Goal: Check status: Verify the current state of an ongoing process or item

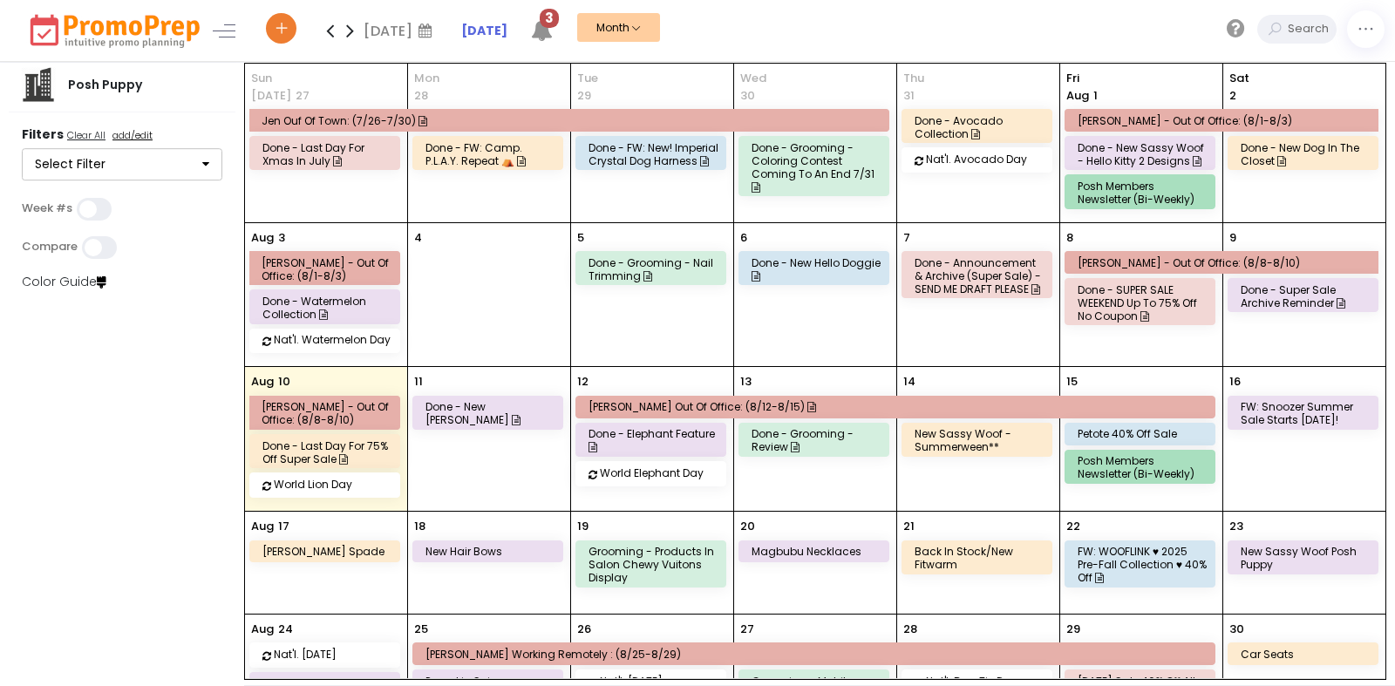
scroll to position [105, 0]
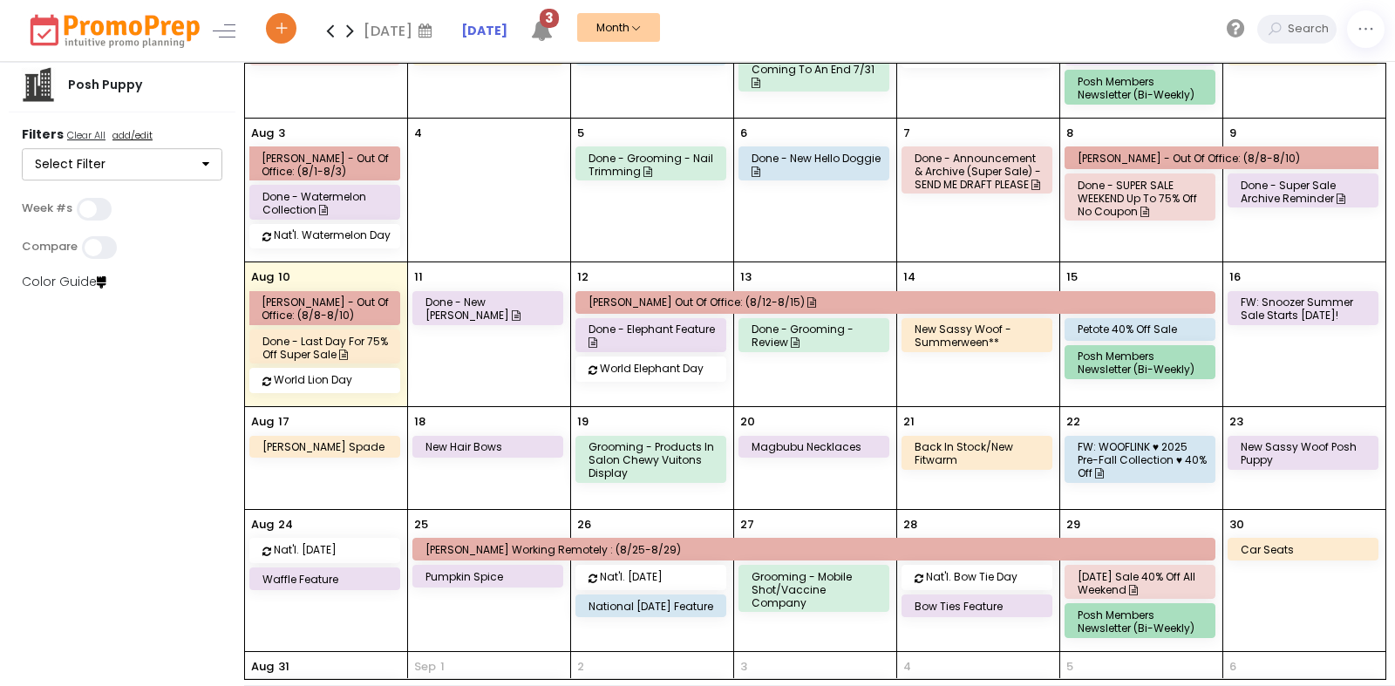
click at [793, 166] on div "done - new hello doggie" at bounding box center [817, 165] width 130 height 26
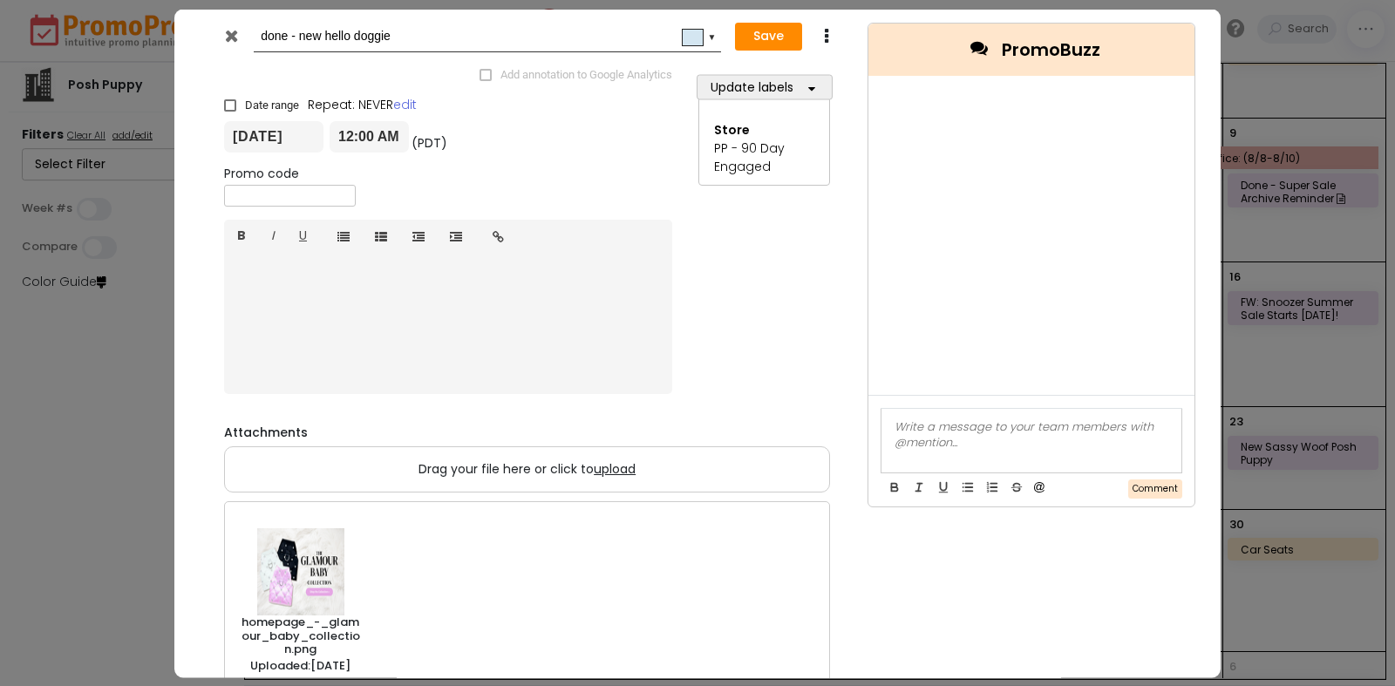
click at [237, 39] on icon at bounding box center [231, 34] width 13 height 17
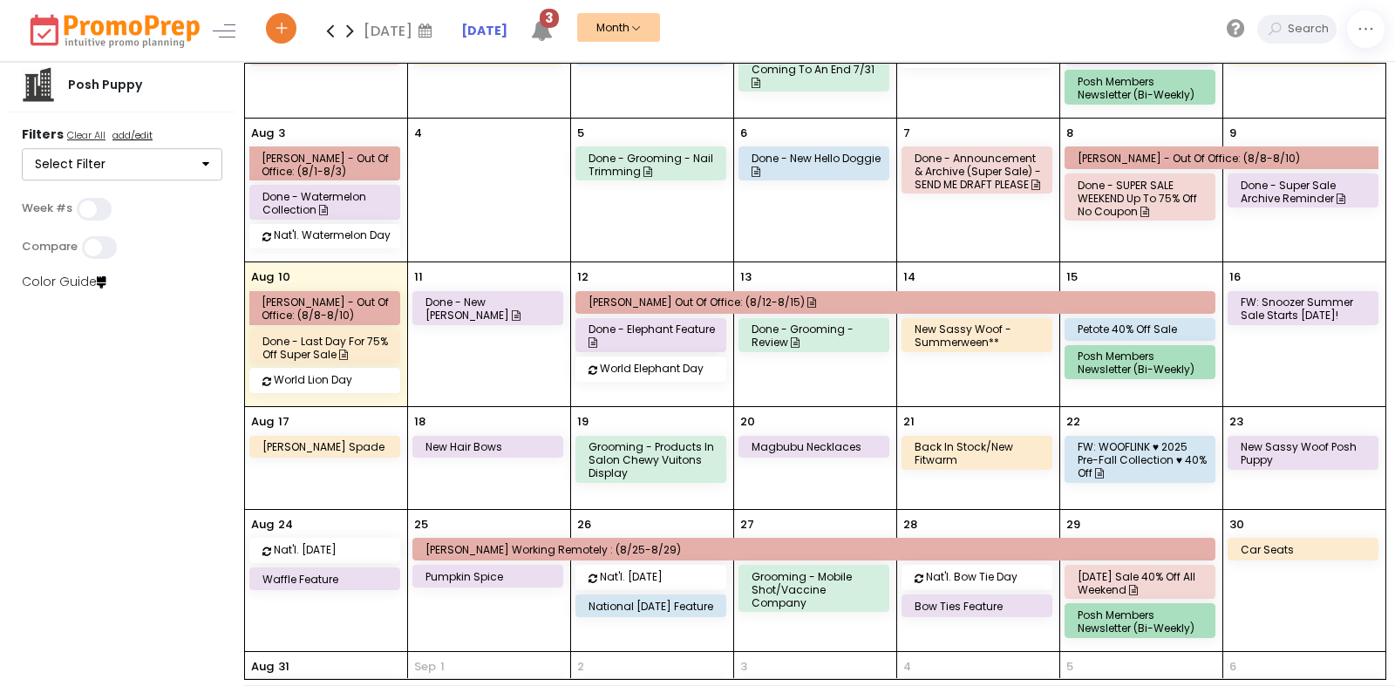
click at [460, 296] on div "done - New [PERSON_NAME]" at bounding box center [491, 309] width 130 height 26
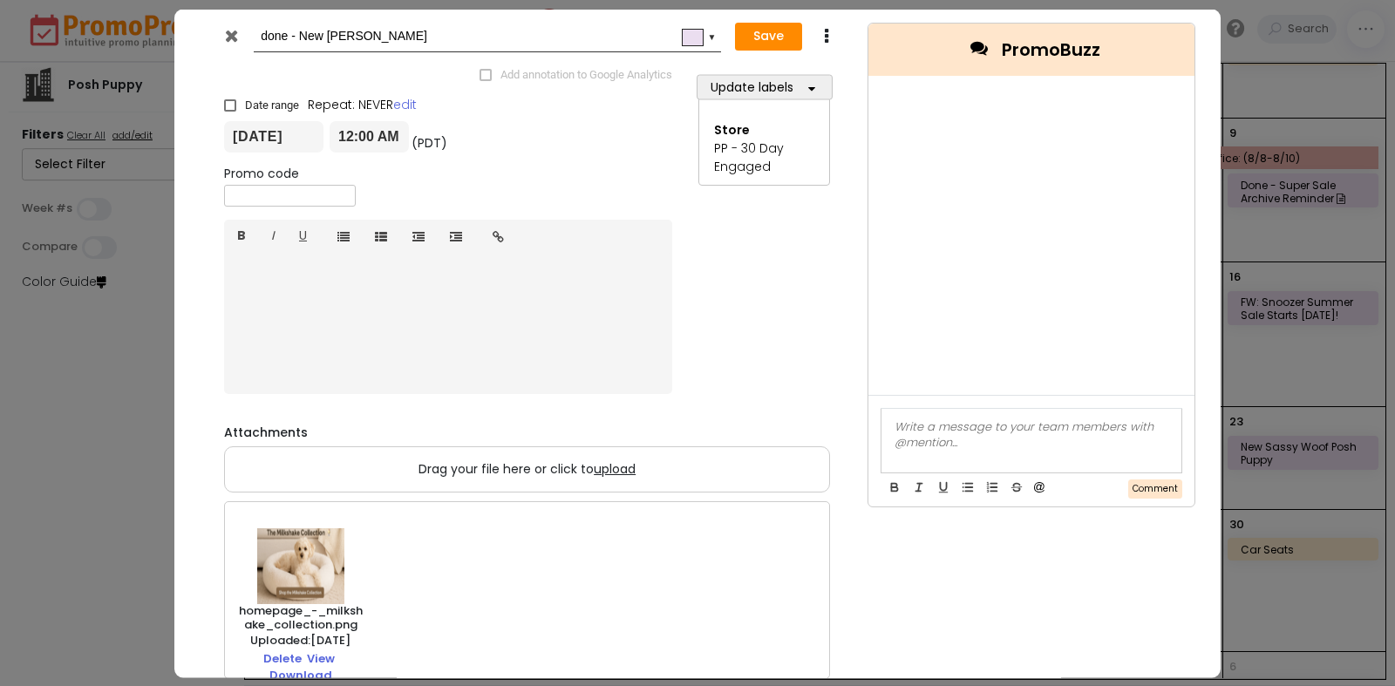
scroll to position [17, 0]
click at [314, 652] on link "View" at bounding box center [321, 651] width 28 height 29
click at [222, 34] on div at bounding box center [233, 39] width 43 height 26
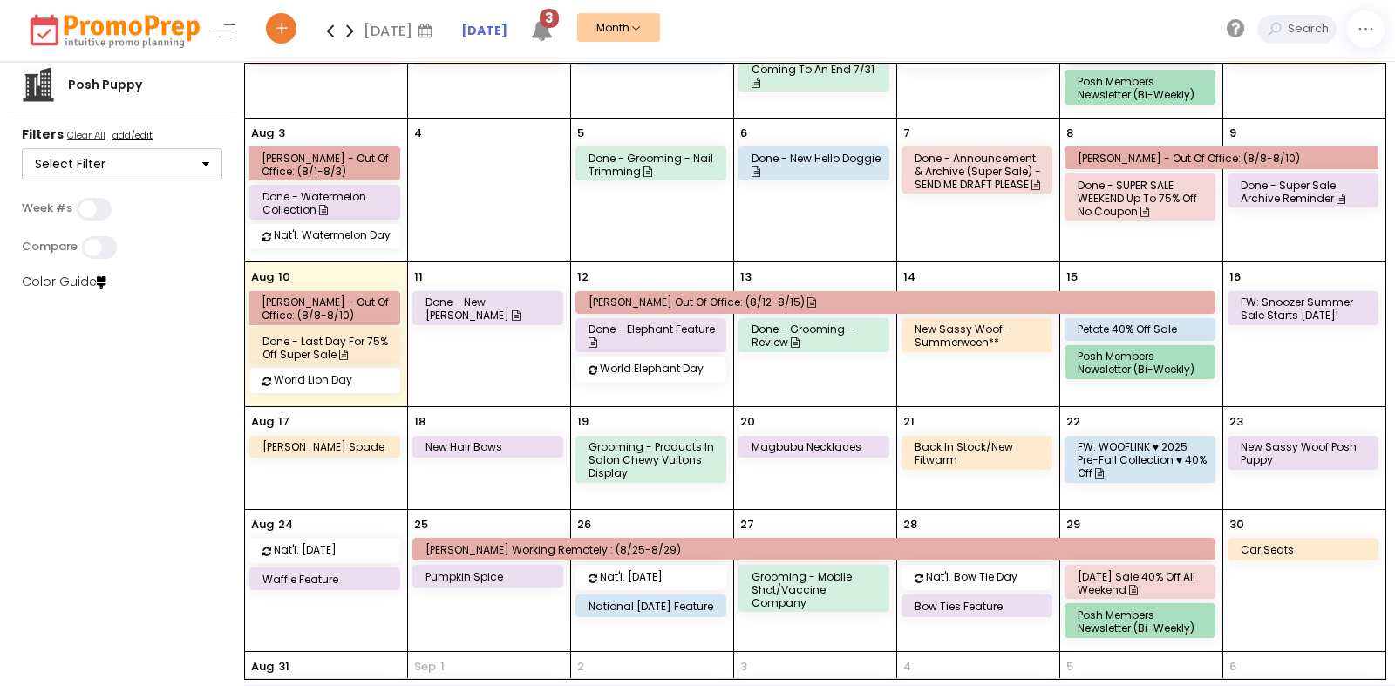
click at [632, 327] on div "done - elephant feature" at bounding box center [654, 336] width 130 height 26
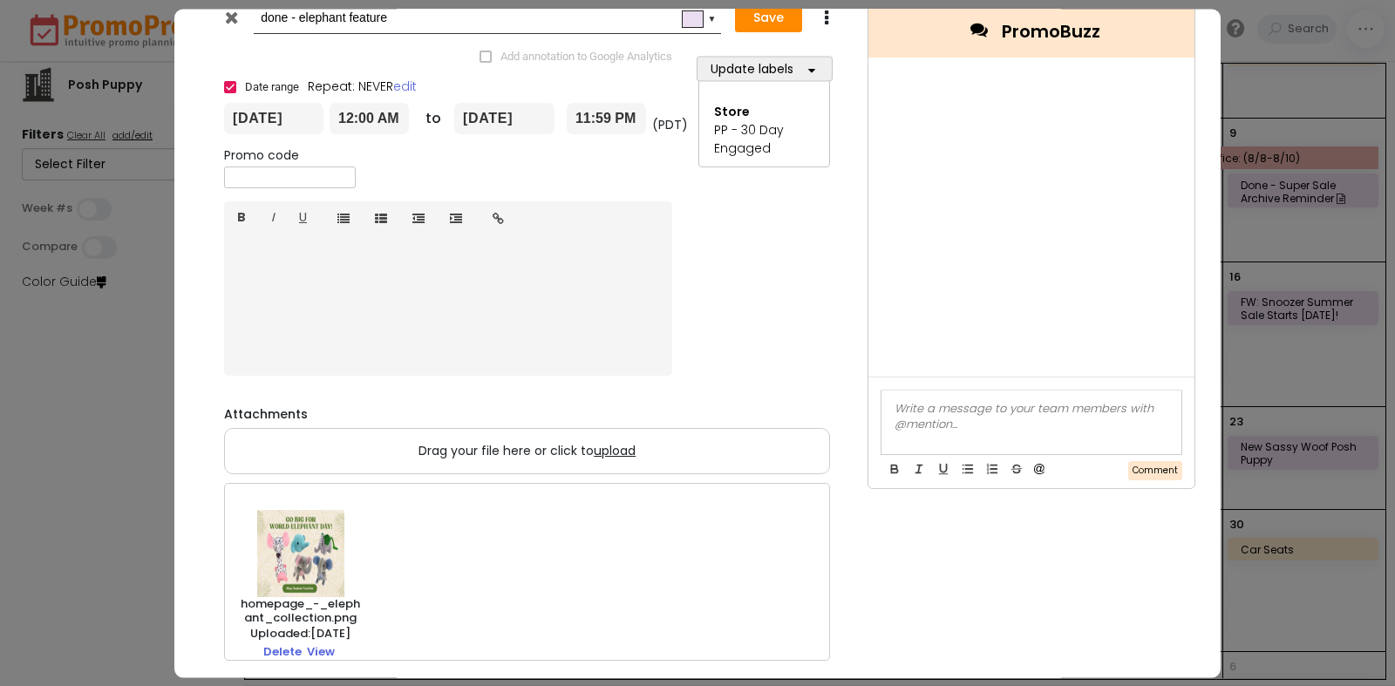
scroll to position [29, 0]
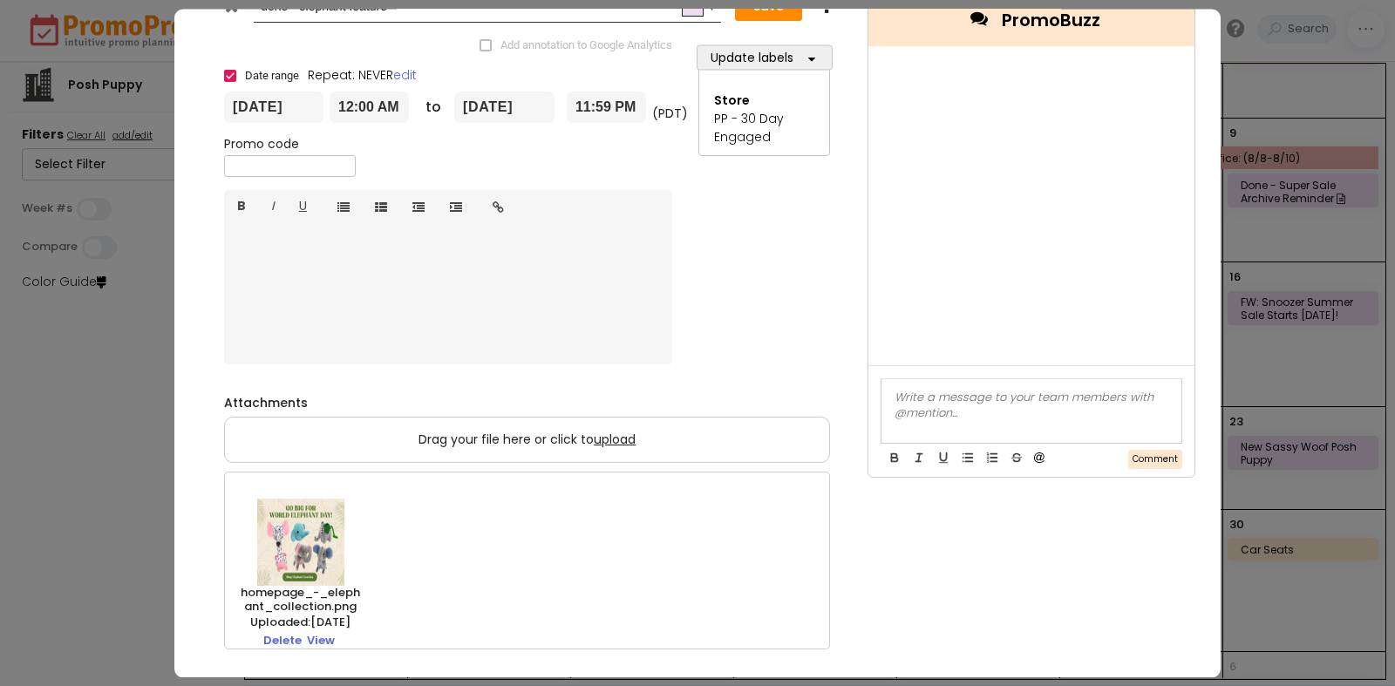
drag, startPoint x: 311, startPoint y: 638, endPoint x: 329, endPoint y: 626, distance: 21.3
click at [311, 637] on link "View" at bounding box center [321, 640] width 28 height 29
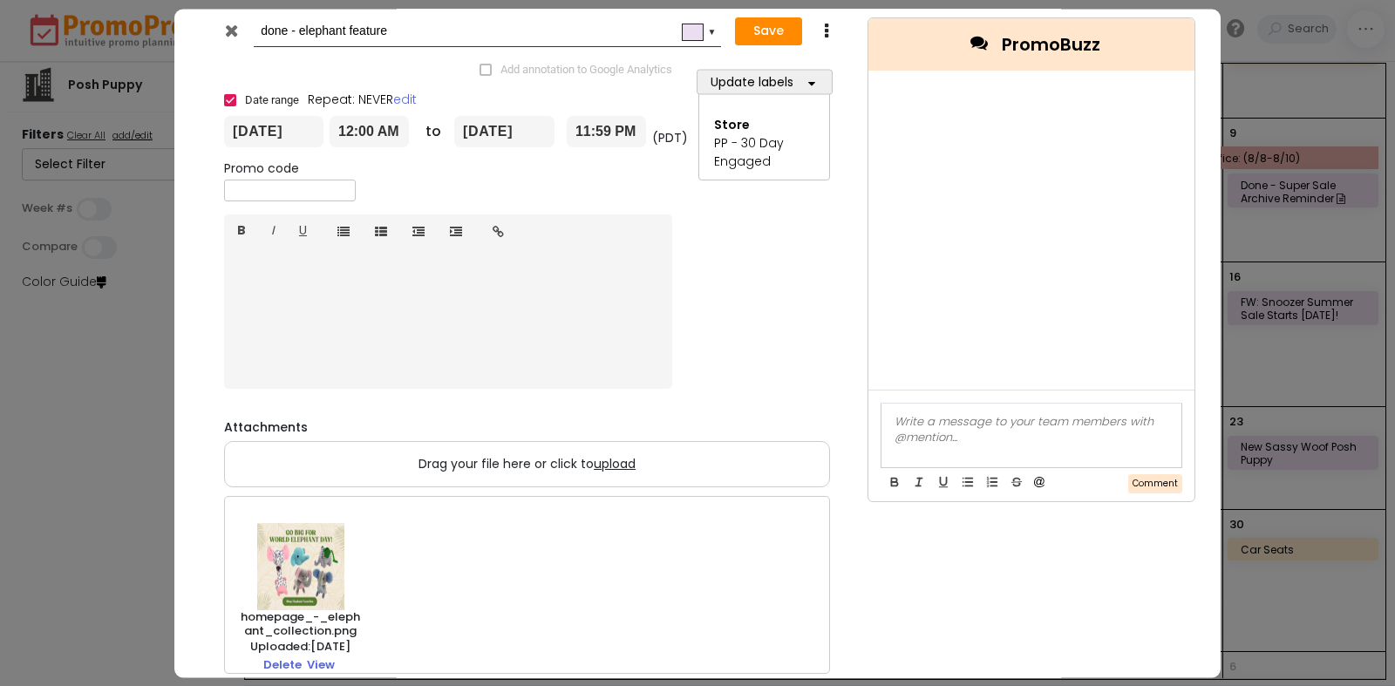
scroll to position [0, 0]
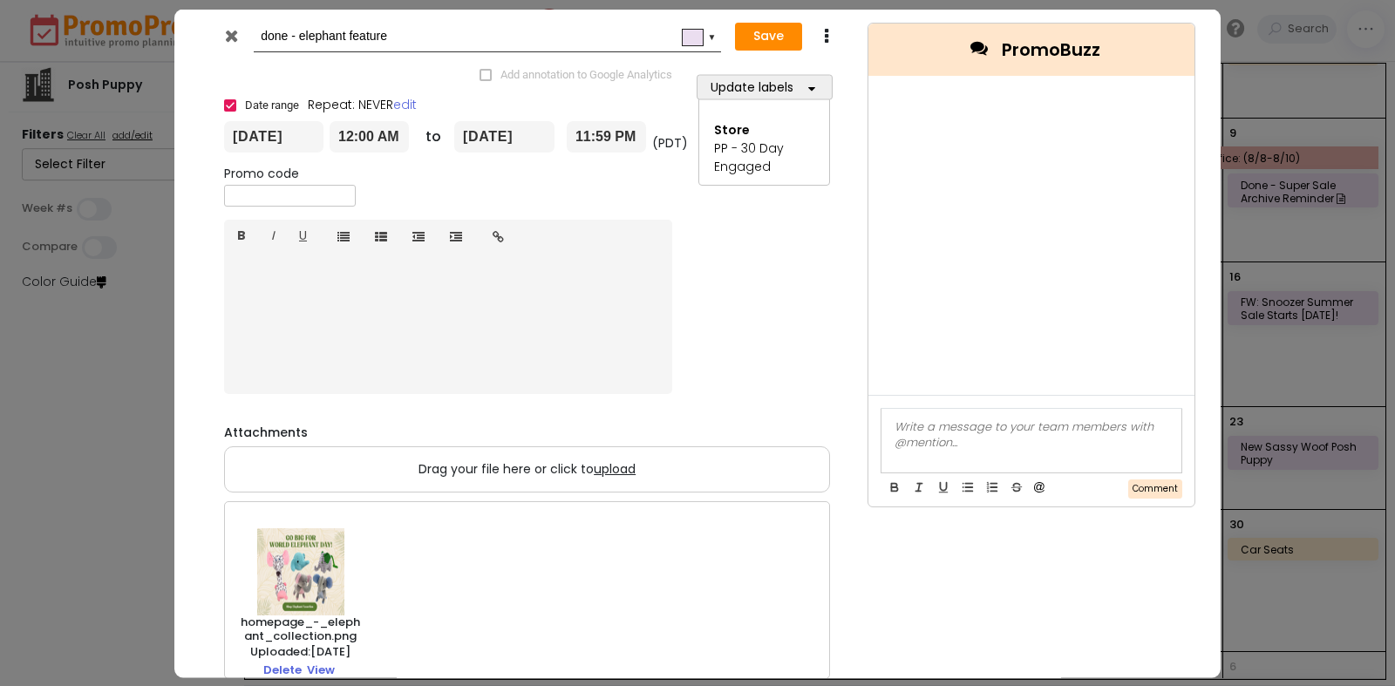
click at [231, 35] on icon at bounding box center [231, 34] width 13 height 17
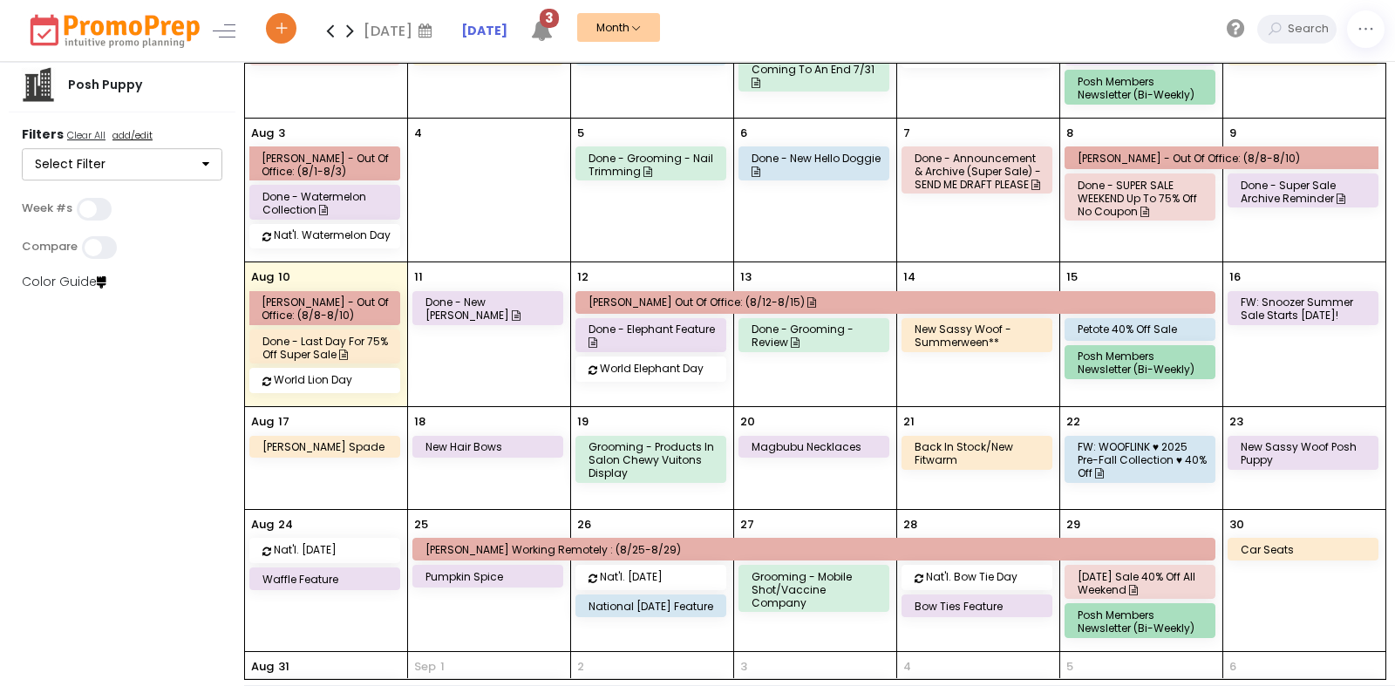
click at [982, 337] on div "new sassy woof - Summerween**" at bounding box center [980, 336] width 130 height 26
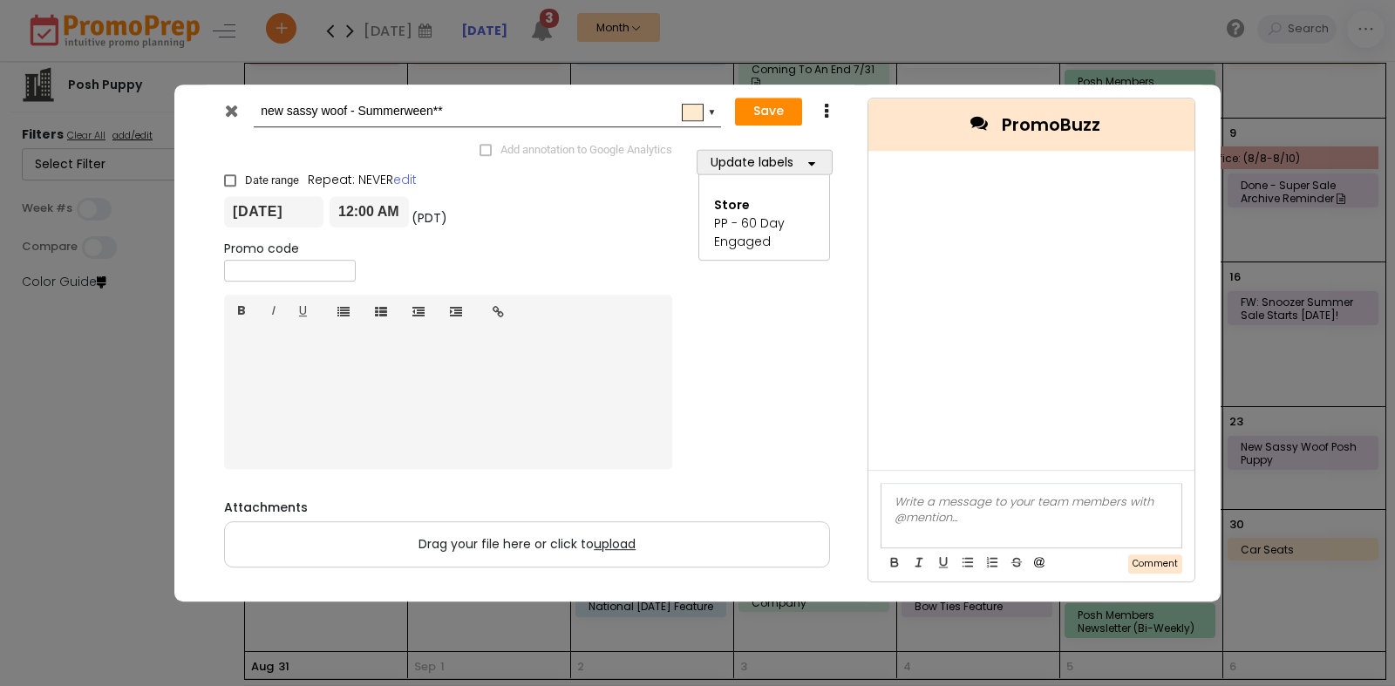
click at [233, 107] on icon at bounding box center [231, 110] width 13 height 17
